Goal: Share content

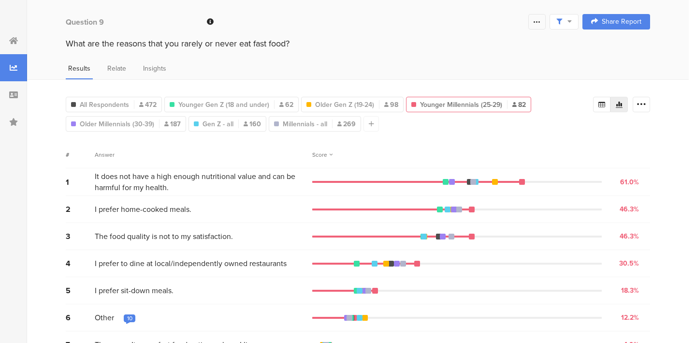
click at [535, 25] on icon at bounding box center [537, 22] width 8 height 8
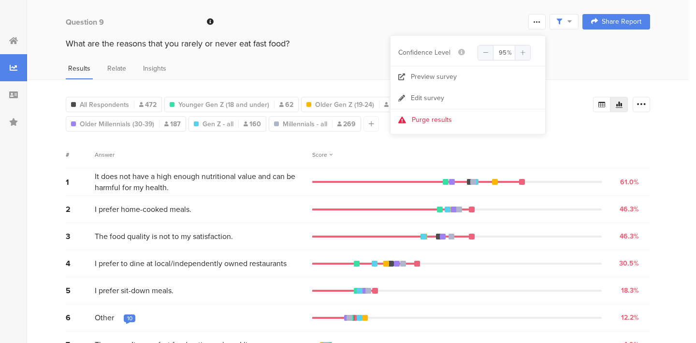
click at [576, 48] on div "What are the reasons that you rarely or never eat fast food?" at bounding box center [358, 43] width 585 height 13
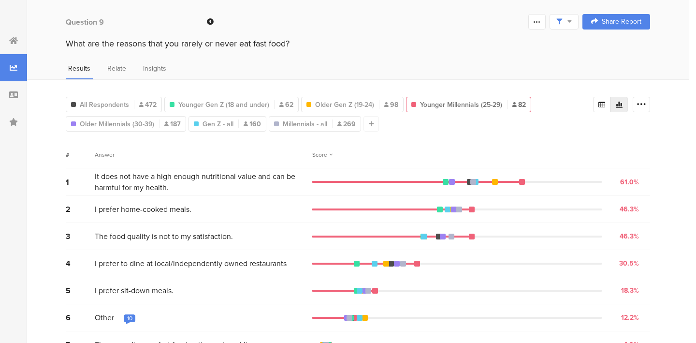
click at [570, 22] on icon at bounding box center [570, 21] width 4 height 7
click at [600, 25] on div "Share Report" at bounding box center [616, 22] width 50 height 8
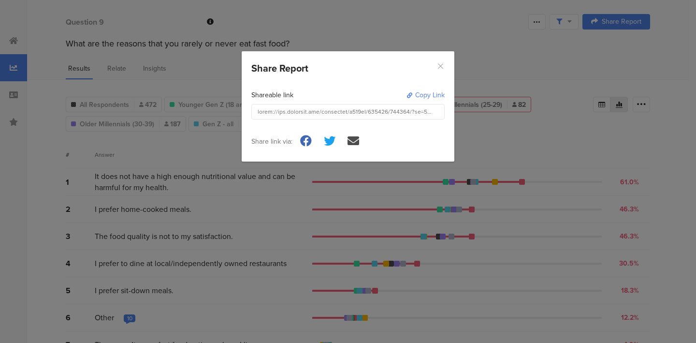
click at [441, 67] on icon "Close" at bounding box center [441, 66] width 8 height 8
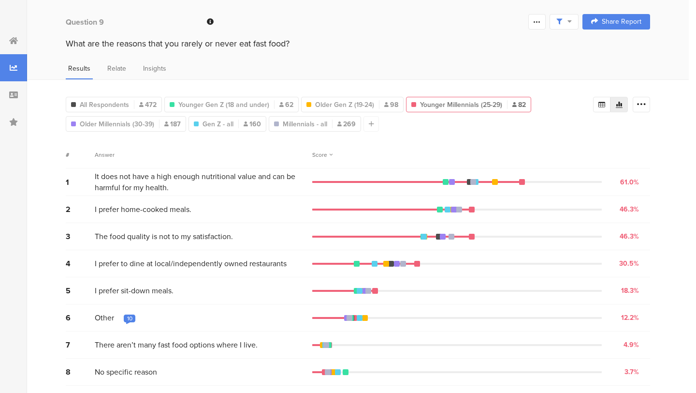
click at [637, 296] on div "5 I prefer sit-down meals. 18.3% 15 votes" at bounding box center [358, 290] width 585 height 27
